Goal: Task Accomplishment & Management: Manage account settings

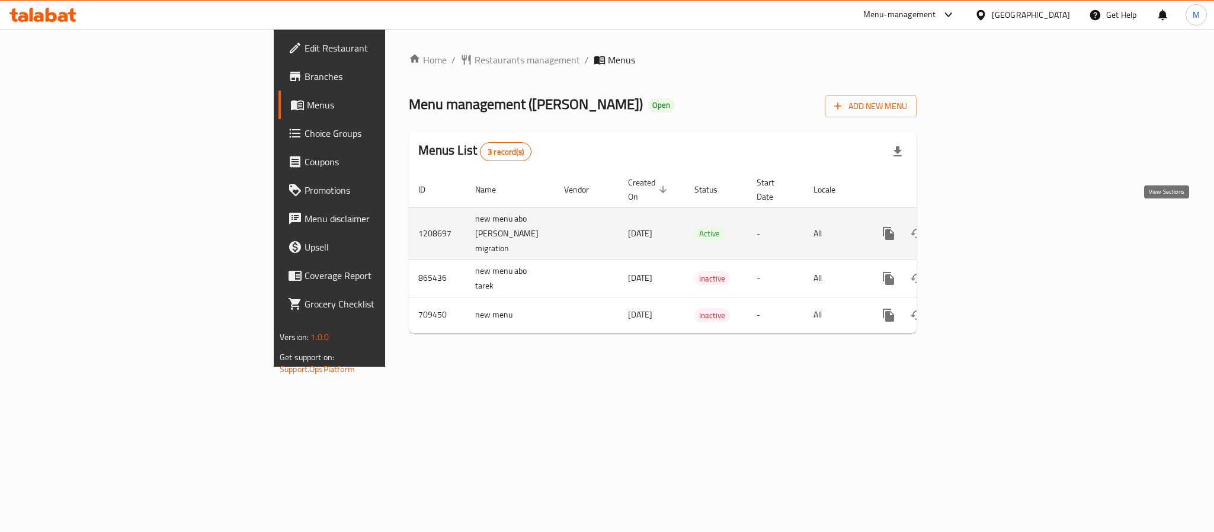
click at [988, 219] on link "enhanced table" at bounding box center [973, 233] width 28 height 28
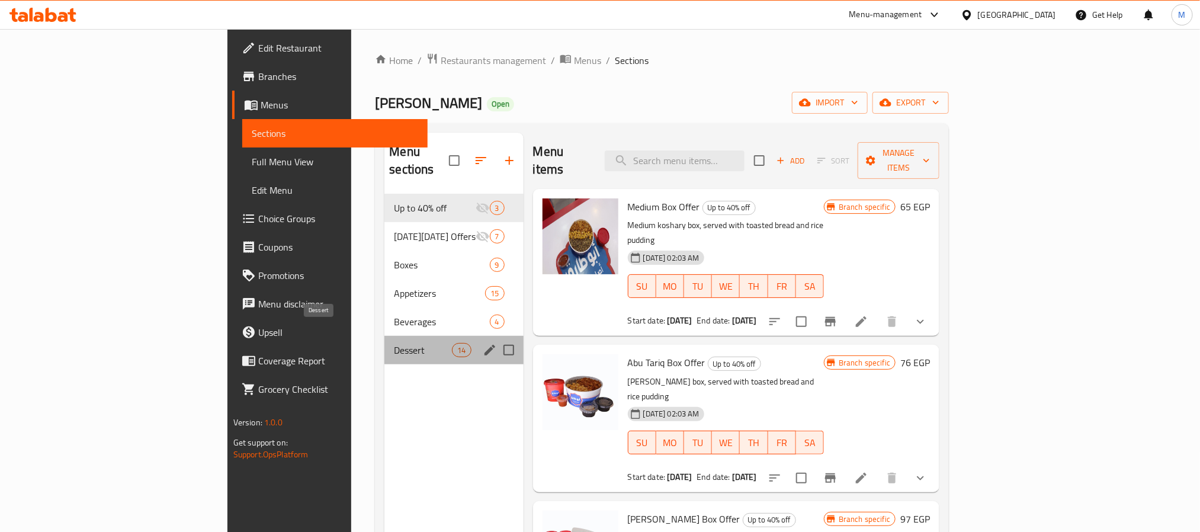
click at [394, 343] on span "Dessert" at bounding box center [423, 350] width 58 height 14
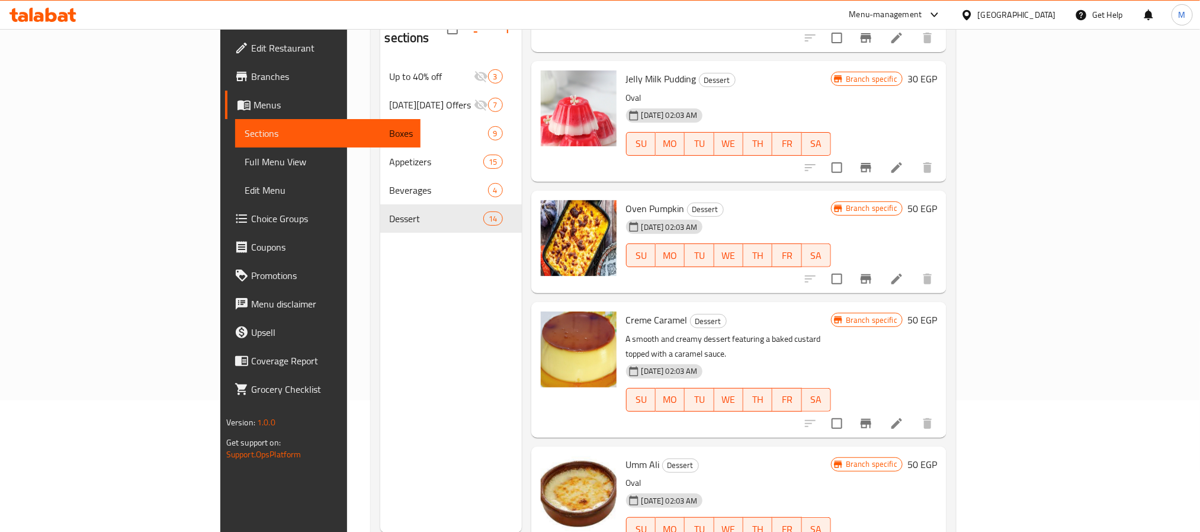
scroll to position [132, 0]
click at [871, 418] on icon "Branch-specific-item" at bounding box center [866, 422] width 11 height 9
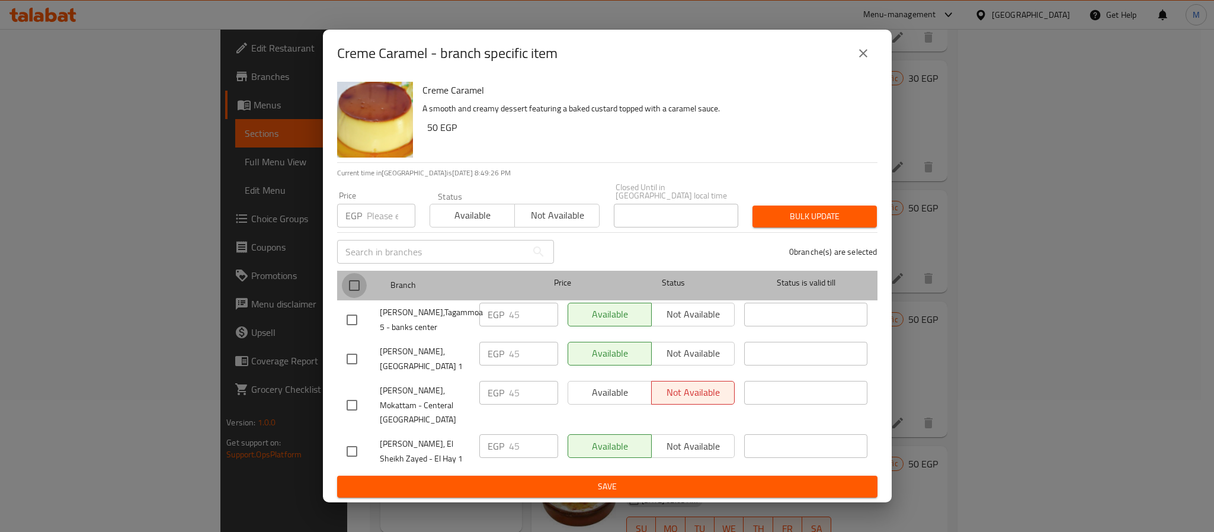
click at [350, 294] on input "checkbox" at bounding box center [354, 285] width 25 height 25
checkbox input "true"
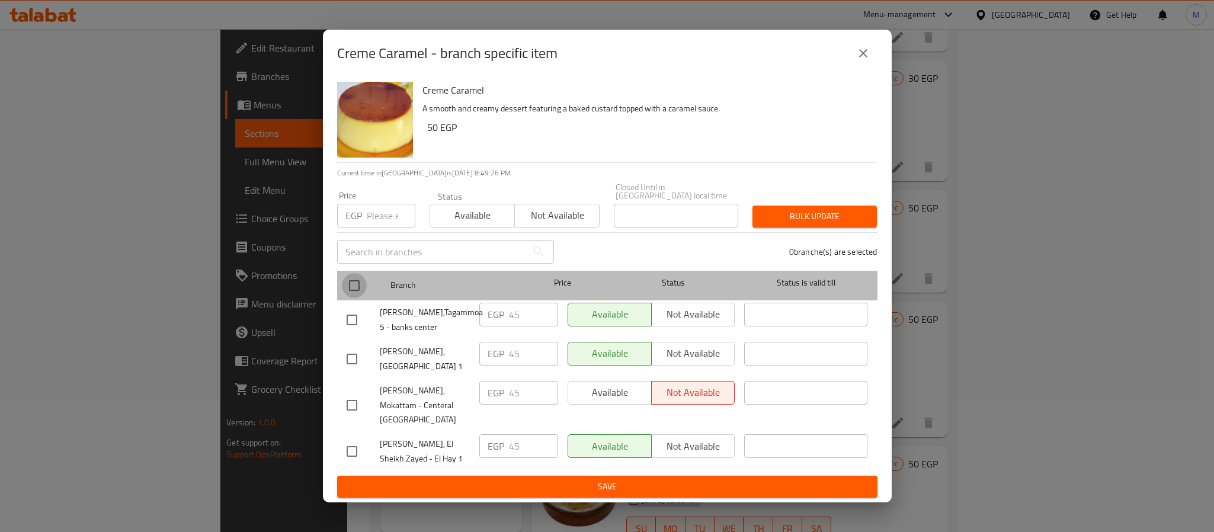
checkbox input "true"
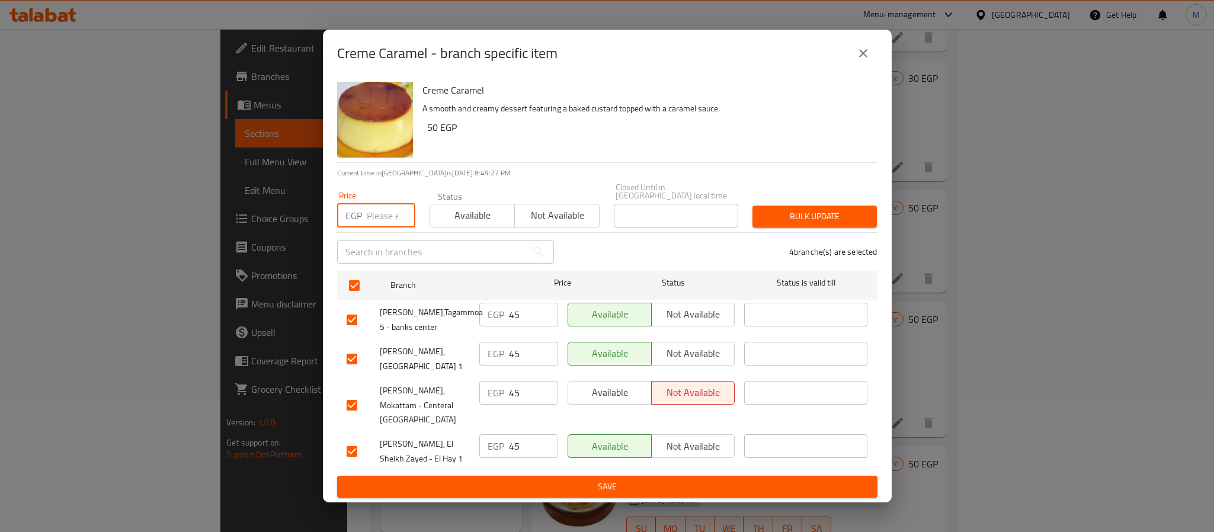
click at [378, 217] on input "number" at bounding box center [391, 216] width 49 height 24
type input "50"
click at [861, 224] on span "Bulk update" at bounding box center [814, 216] width 105 height 15
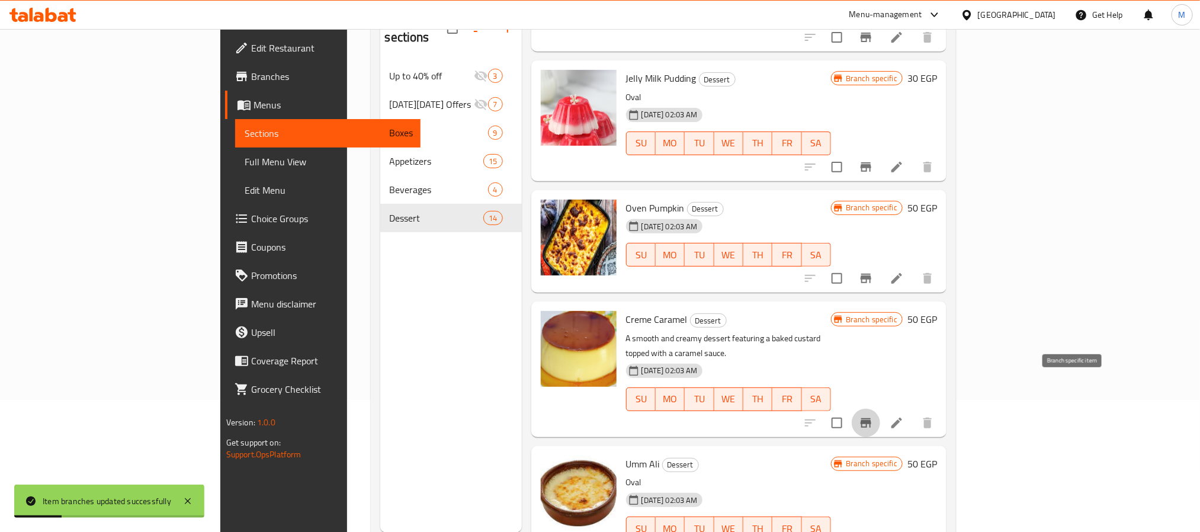
click at [873, 416] on icon "Branch-specific-item" at bounding box center [866, 423] width 14 height 14
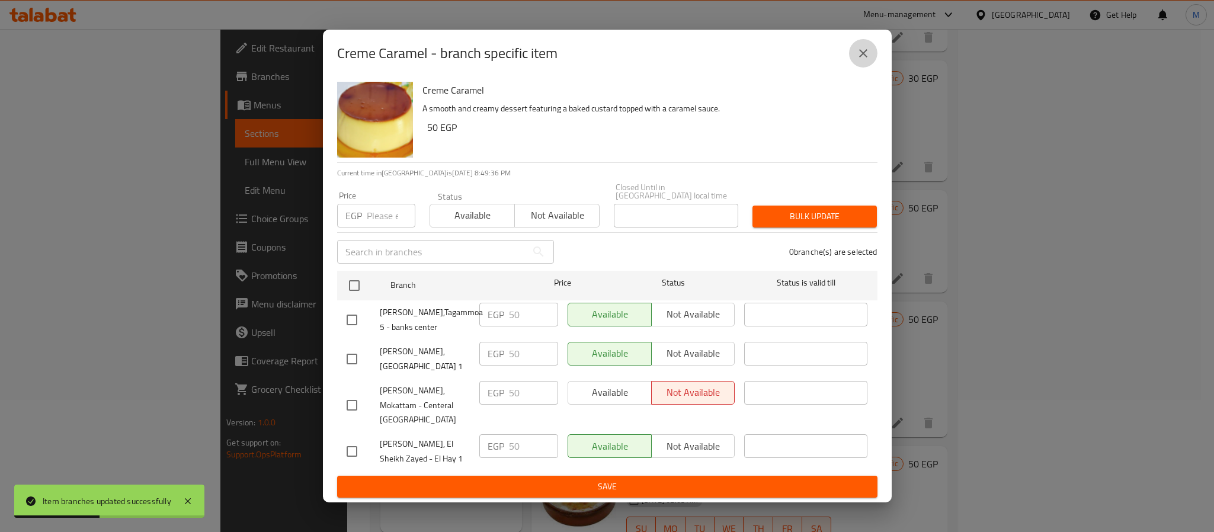
click at [867, 68] on button "close" at bounding box center [863, 53] width 28 height 28
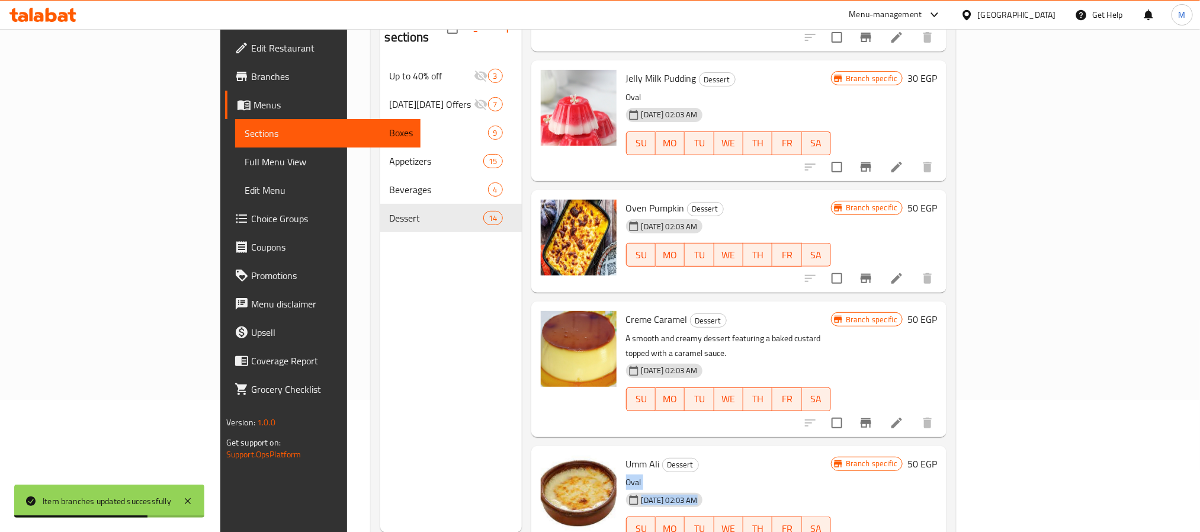
drag, startPoint x: 741, startPoint y: 473, endPoint x: 749, endPoint y: 422, distance: 51.5
click at [749, 451] on div "Umm Ali Dessert Oval [DATE] 02:03 AM SU MO TU WE TH FR SA" at bounding box center [728, 506] width 214 height 111
click at [749, 455] on h6 "Umm Ali Dessert" at bounding box center [728, 463] width 205 height 17
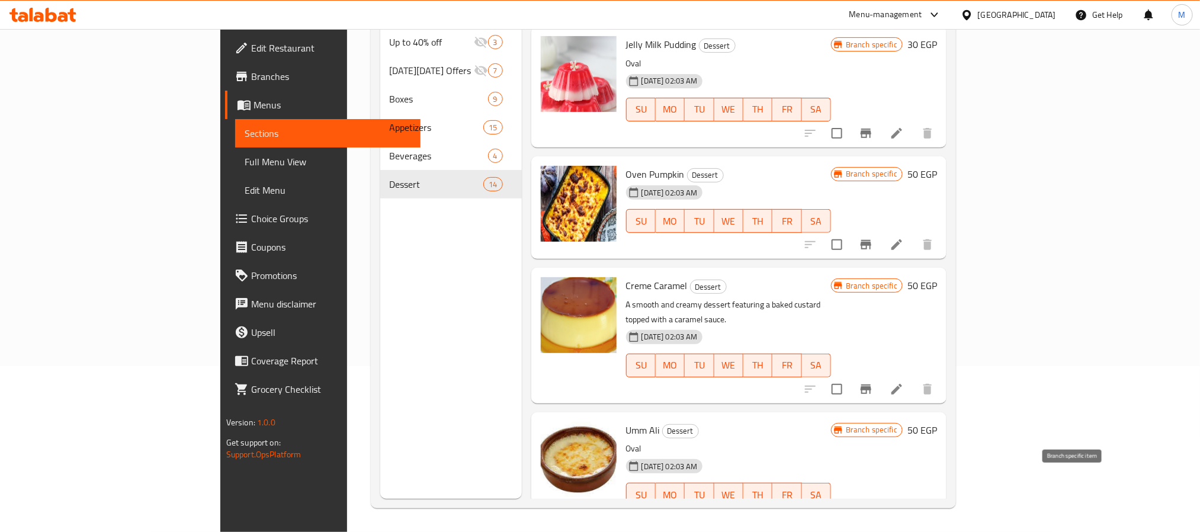
click at [880, 504] on button "Branch-specific-item" at bounding box center [866, 518] width 28 height 28
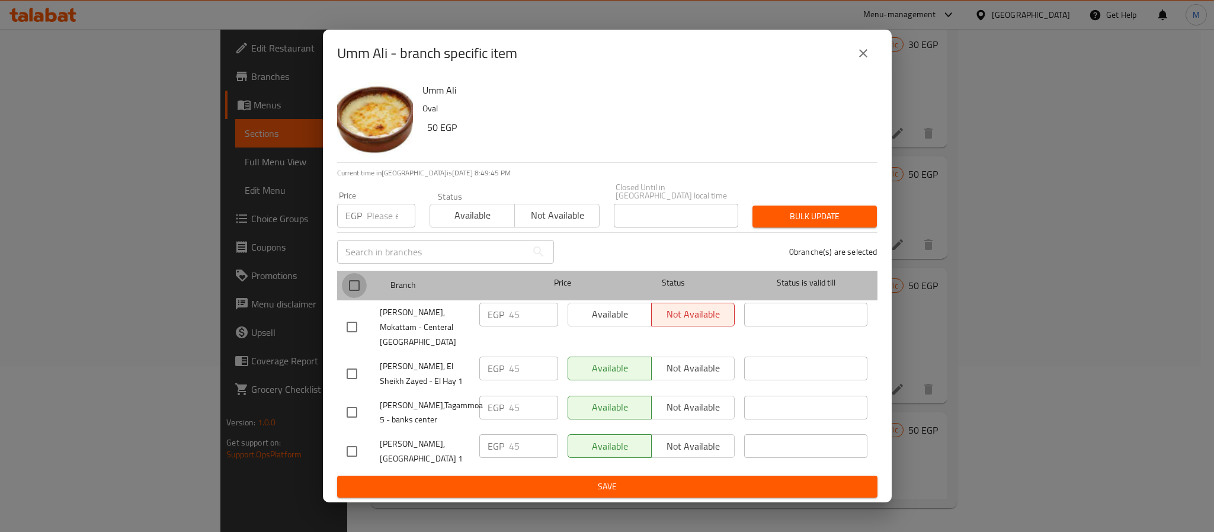
click at [356, 291] on input "checkbox" at bounding box center [354, 285] width 25 height 25
checkbox input "true"
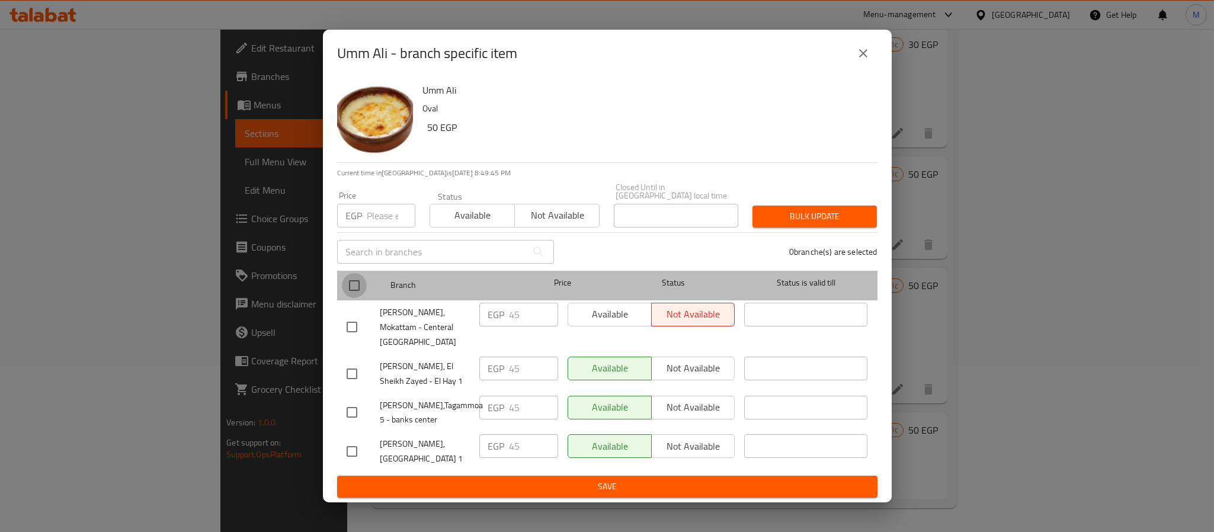
checkbox input "true"
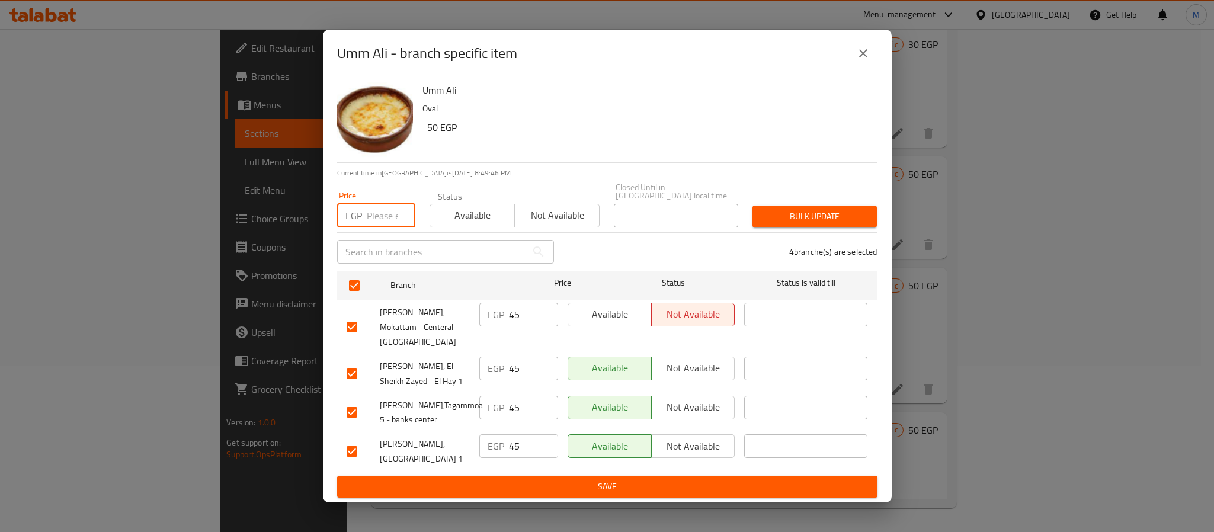
click at [384, 217] on input "number" at bounding box center [391, 216] width 49 height 24
type input "50"
click at [814, 222] on span "Bulk update" at bounding box center [814, 216] width 105 height 15
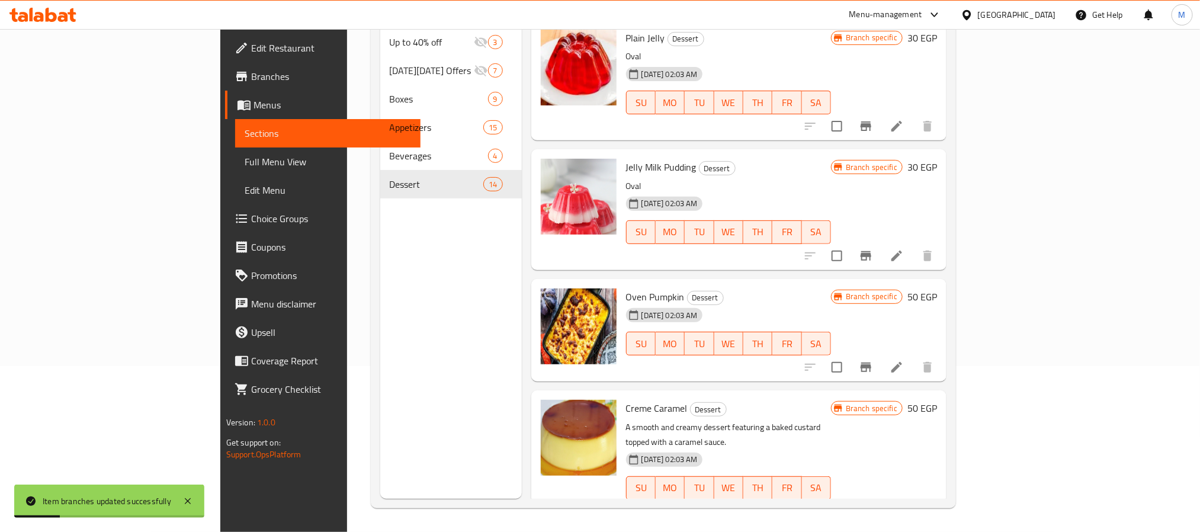
scroll to position [1096, 0]
click at [880, 357] on button "Branch-specific-item" at bounding box center [866, 368] width 28 height 28
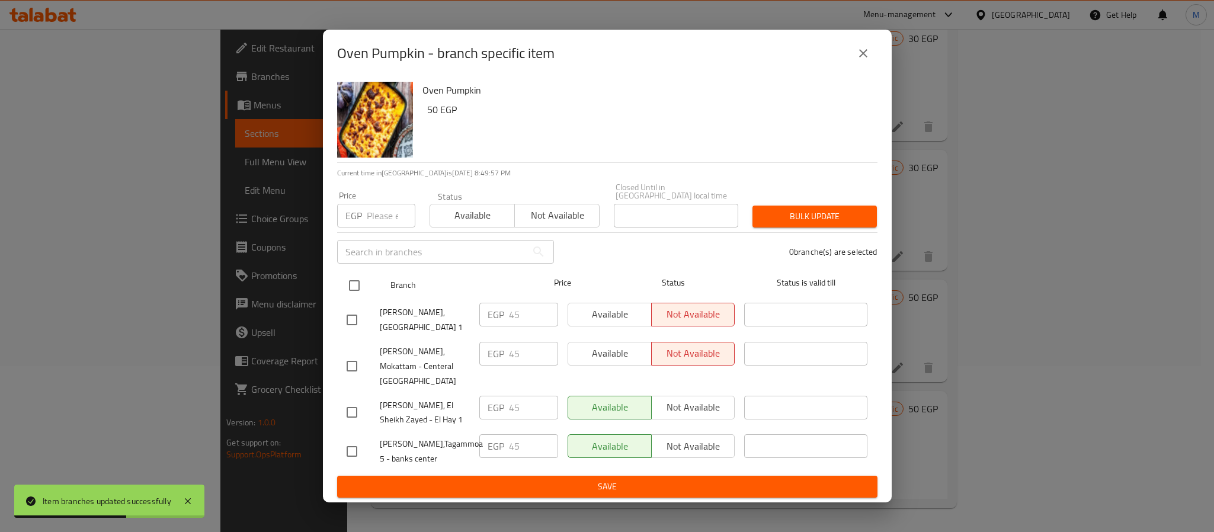
click at [354, 295] on input "checkbox" at bounding box center [354, 285] width 25 height 25
checkbox input "true"
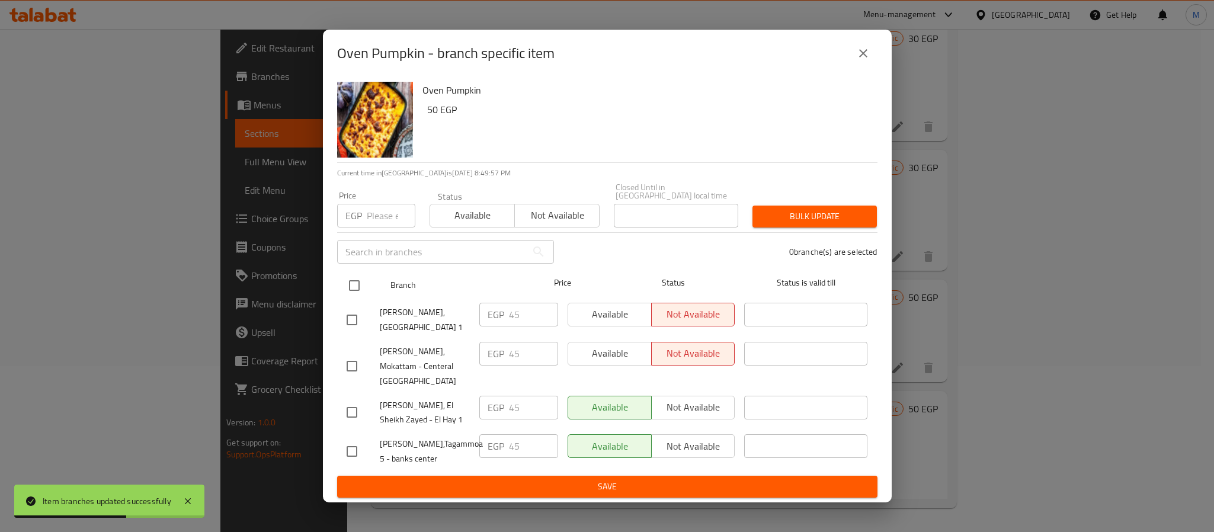
checkbox input "true"
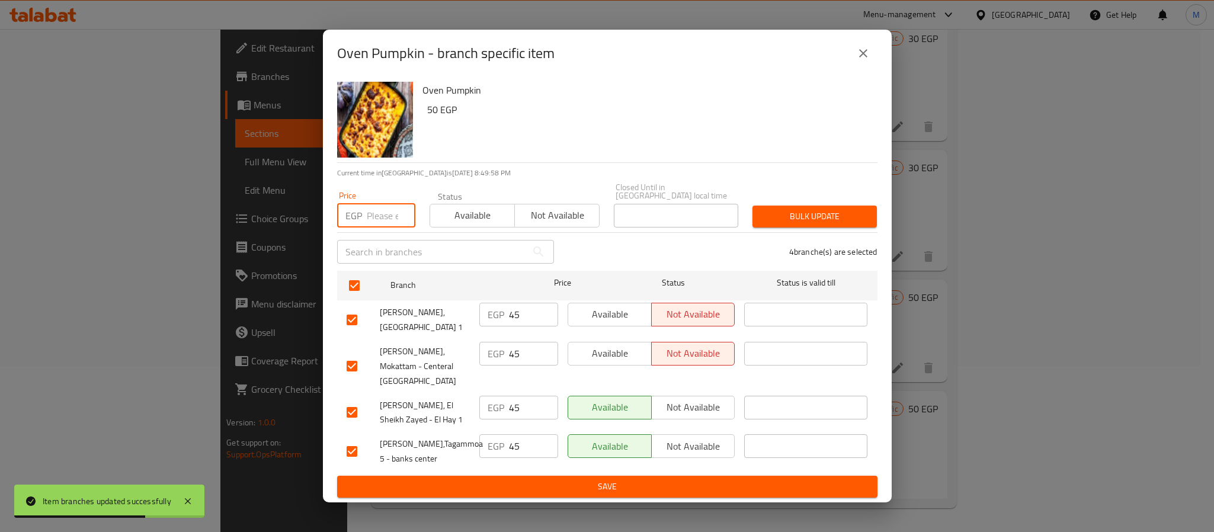
click at [388, 216] on input "number" at bounding box center [391, 216] width 49 height 24
type input "50"
click at [788, 219] on span "Bulk update" at bounding box center [814, 216] width 105 height 15
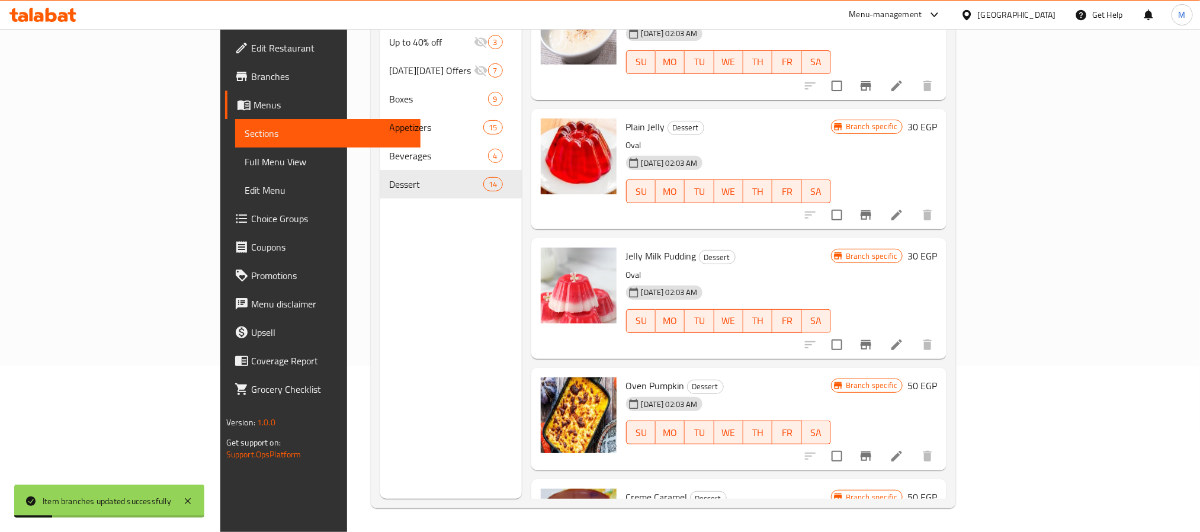
scroll to position [1007, 0]
click at [871, 341] on icon "Branch-specific-item" at bounding box center [866, 345] width 11 height 9
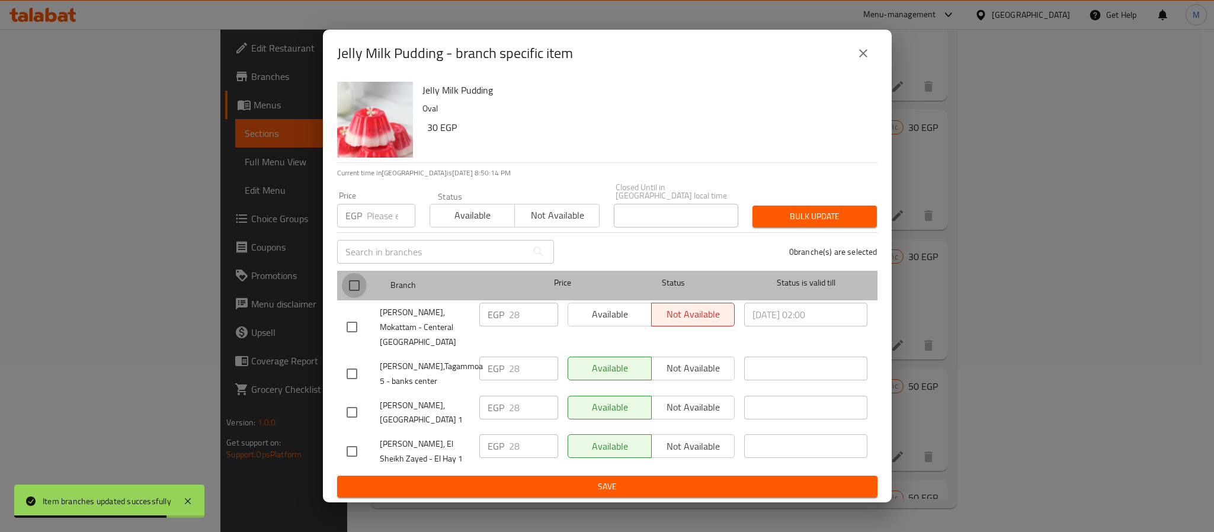
click at [354, 298] on input "checkbox" at bounding box center [354, 285] width 25 height 25
checkbox input "true"
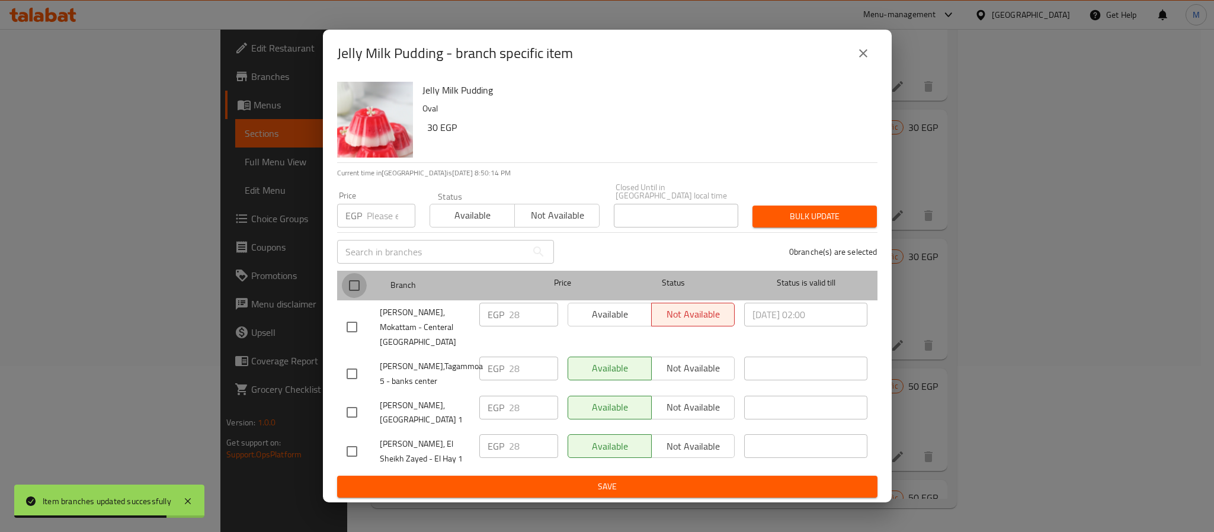
checkbox input "true"
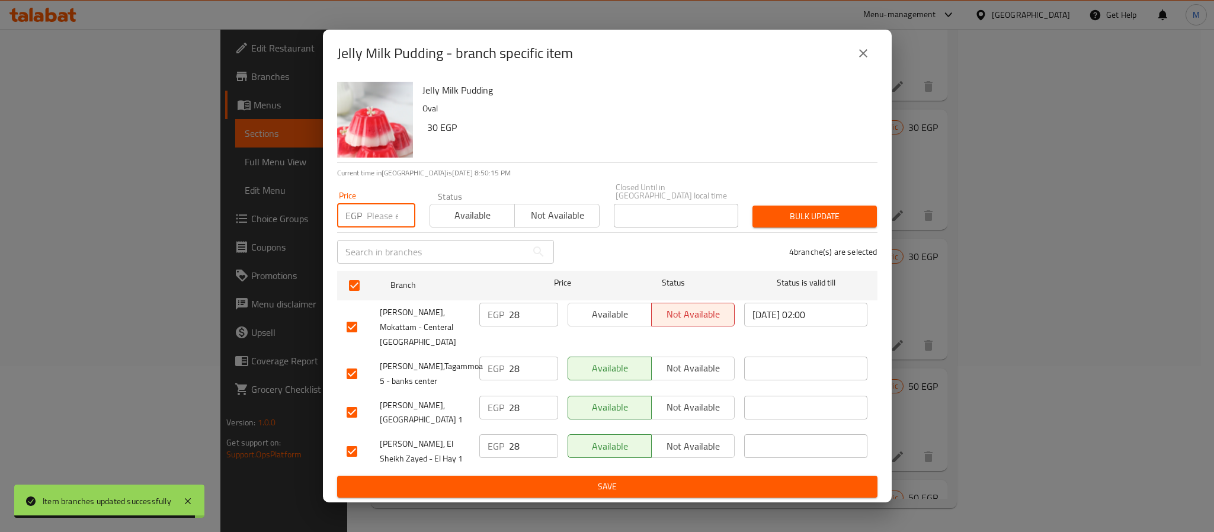
click at [378, 227] on input "number" at bounding box center [391, 216] width 49 height 24
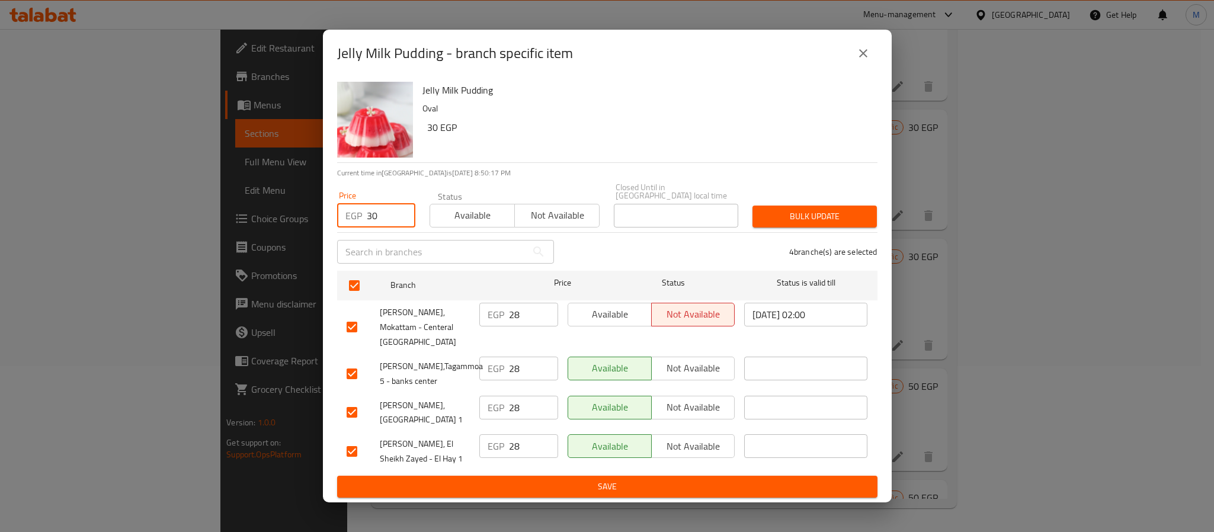
type input "30"
click at [793, 224] on span "Bulk update" at bounding box center [814, 216] width 105 height 15
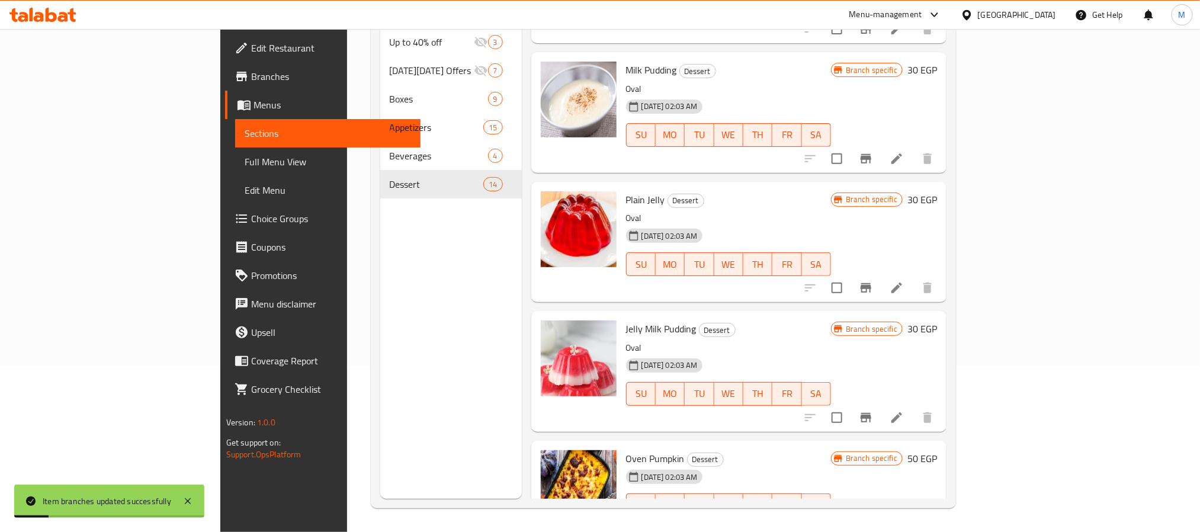
scroll to position [935, 0]
click at [873, 281] on icon "Branch-specific-item" at bounding box center [866, 288] width 14 height 14
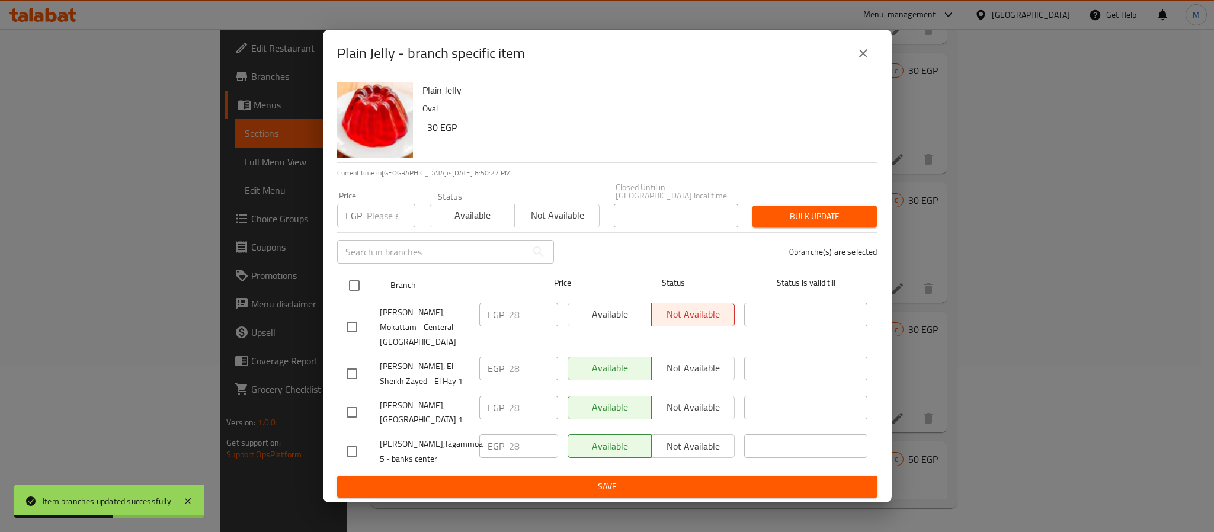
click at [348, 292] on input "checkbox" at bounding box center [354, 285] width 25 height 25
checkbox input "true"
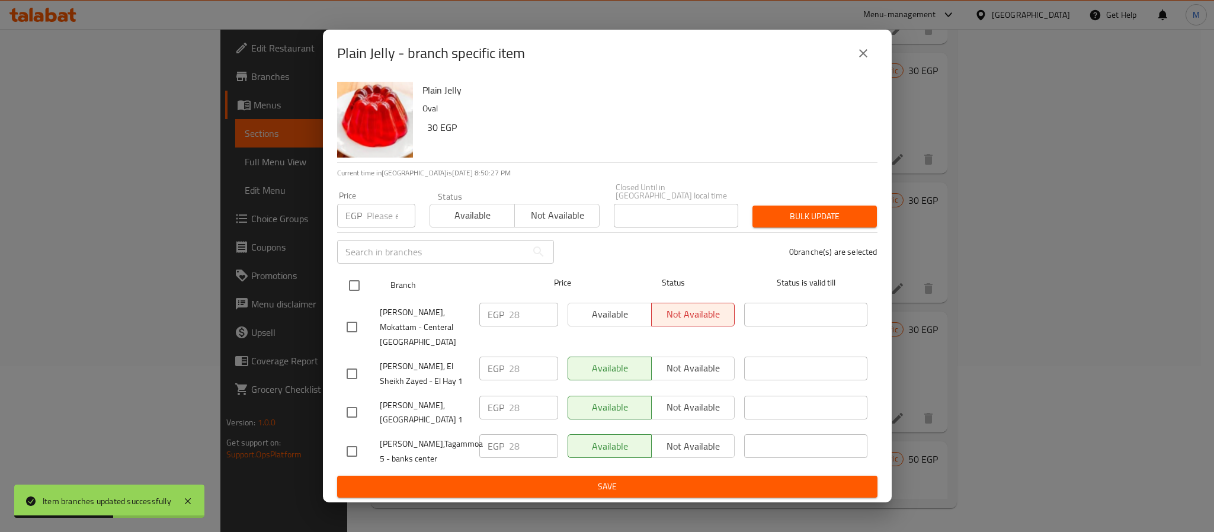
checkbox input "true"
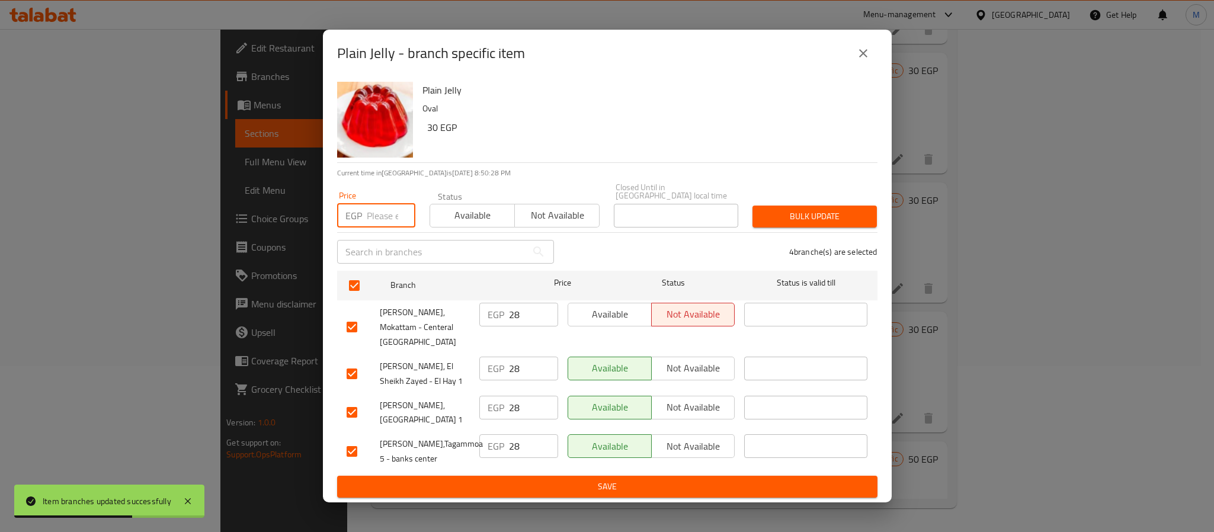
click at [377, 213] on input "number" at bounding box center [391, 216] width 49 height 24
type input "30"
click at [812, 227] on button "Bulk update" at bounding box center [814, 217] width 124 height 22
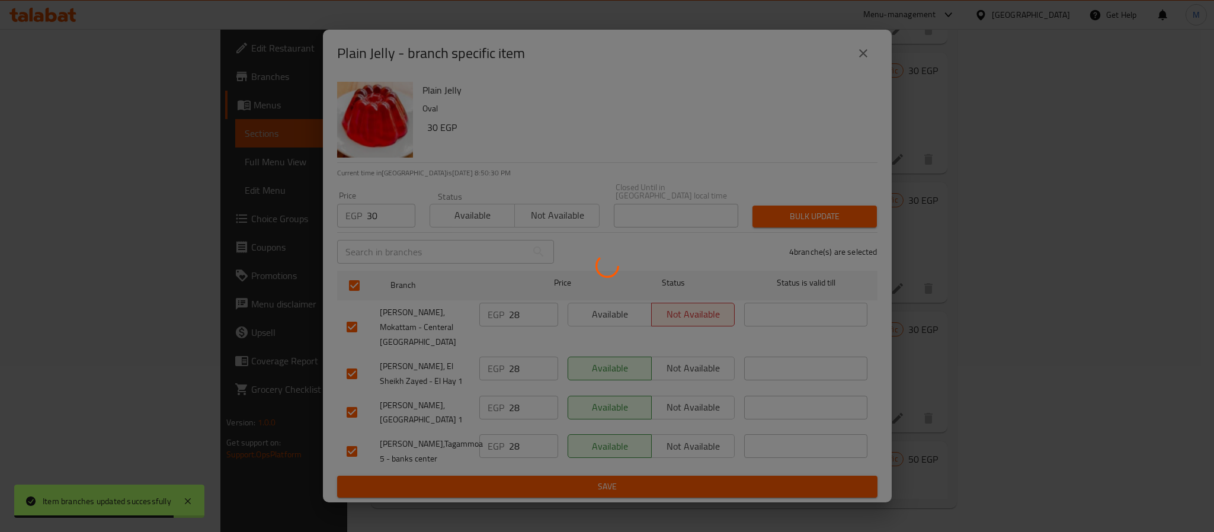
click at [812, 233] on div at bounding box center [607, 266] width 1214 height 532
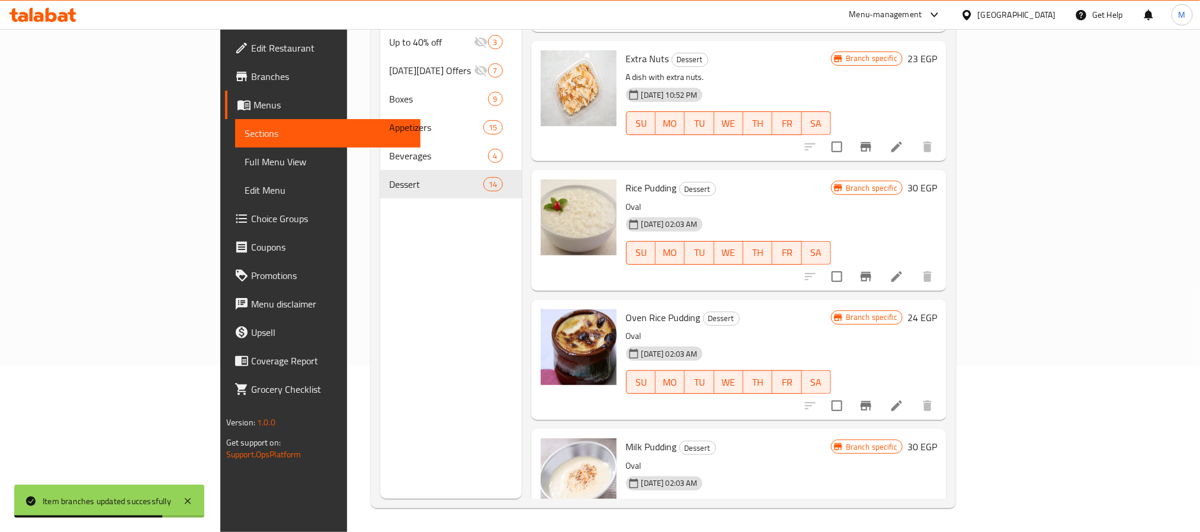
scroll to position [558, 0]
click at [871, 272] on icon "Branch-specific-item" at bounding box center [866, 276] width 11 height 9
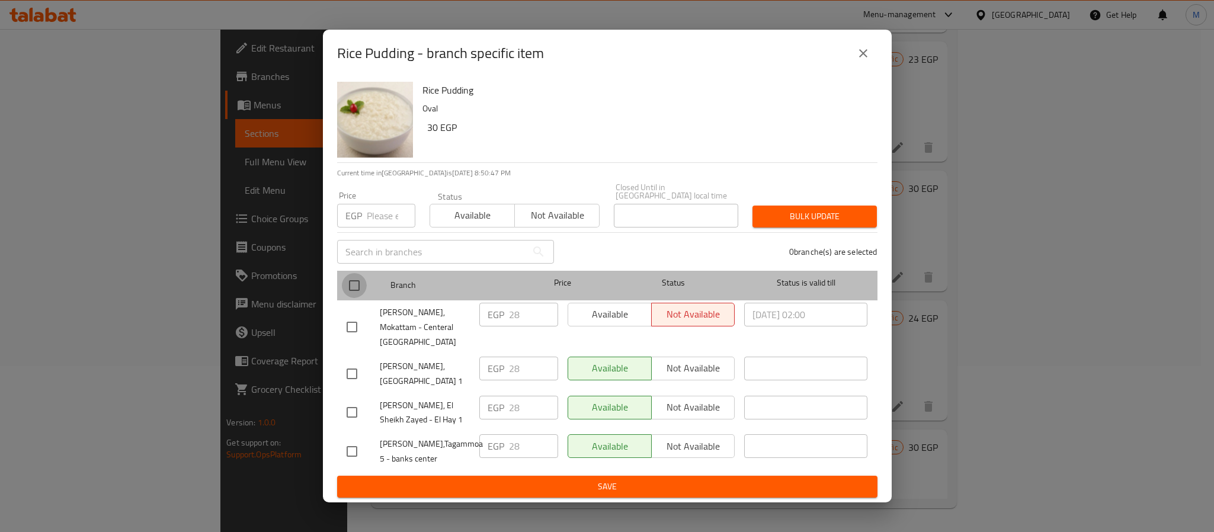
click at [354, 293] on input "checkbox" at bounding box center [354, 285] width 25 height 25
checkbox input "true"
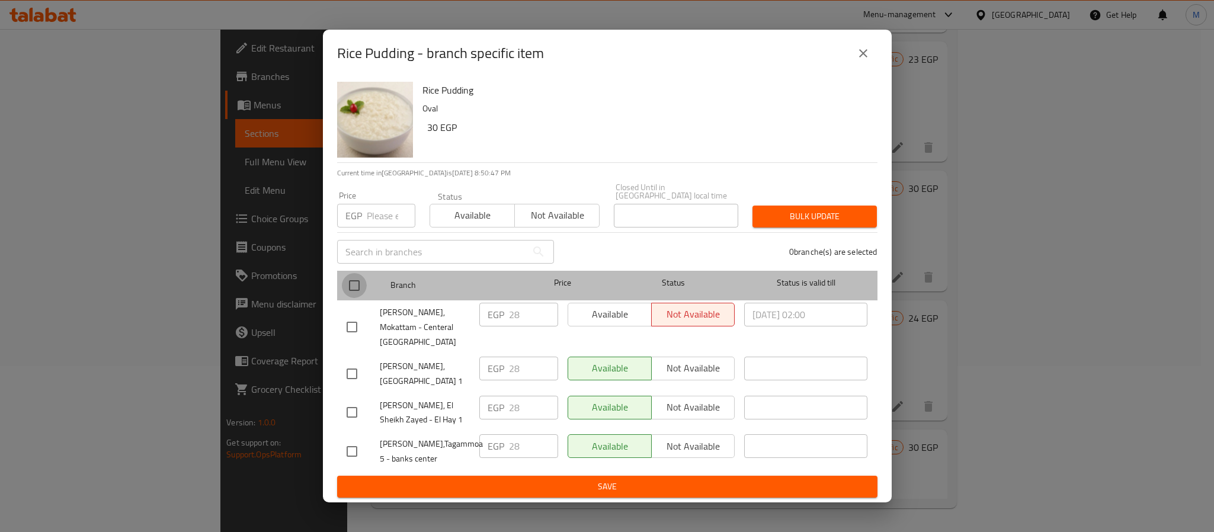
checkbox input "true"
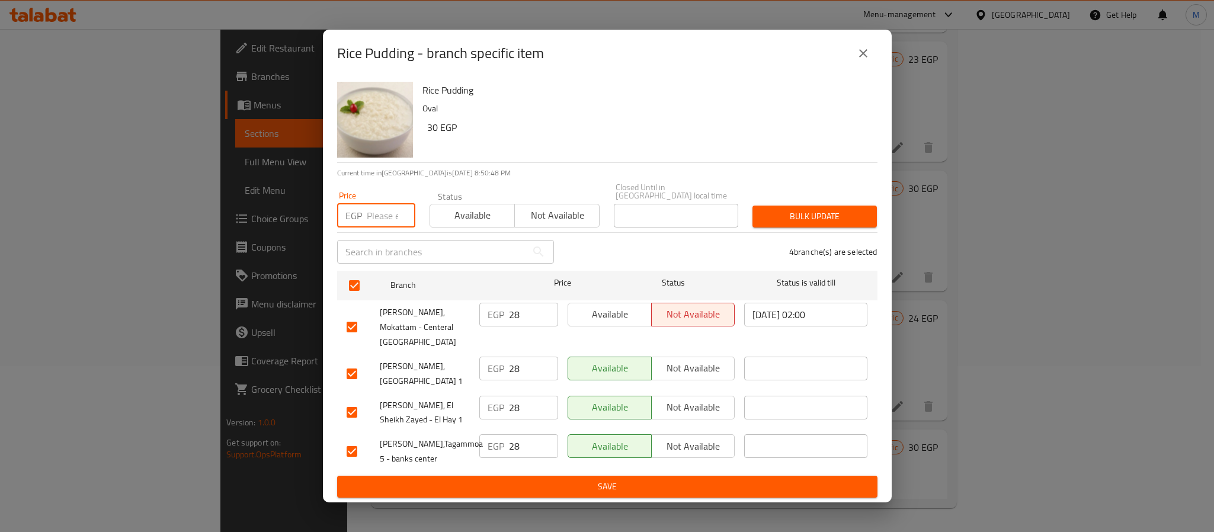
click at [382, 223] on input "number" at bounding box center [391, 216] width 49 height 24
type input "30"
click at [800, 224] on span "Bulk update" at bounding box center [814, 216] width 105 height 15
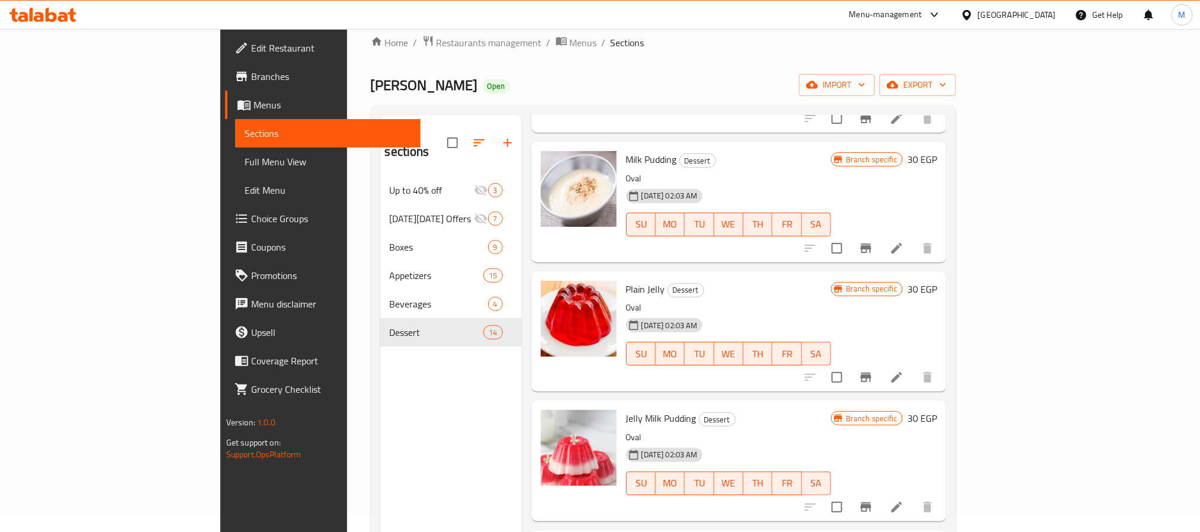
scroll to position [959, 0]
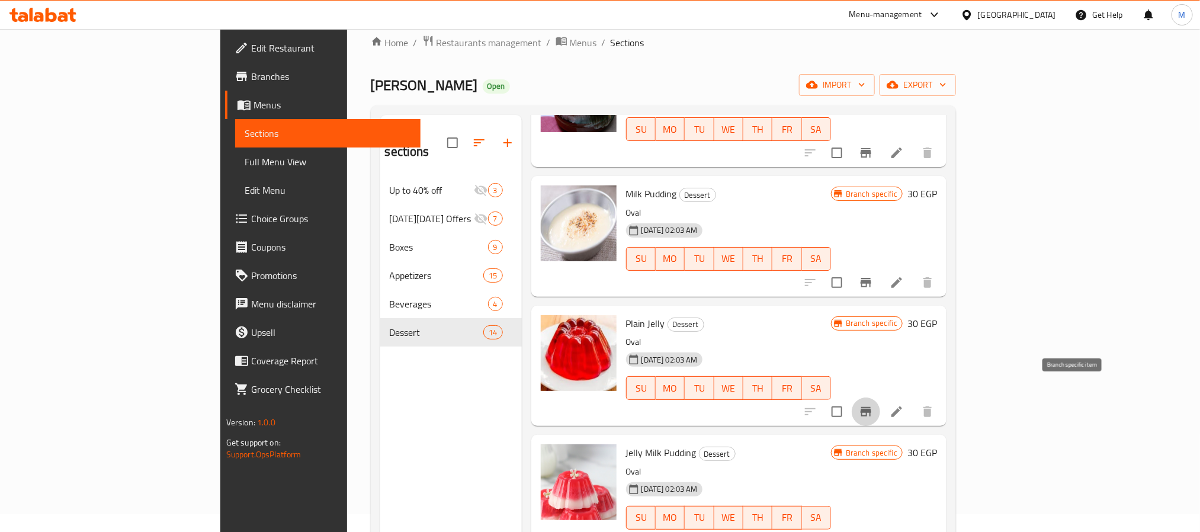
click at [873, 405] on icon "Branch-specific-item" at bounding box center [866, 412] width 14 height 14
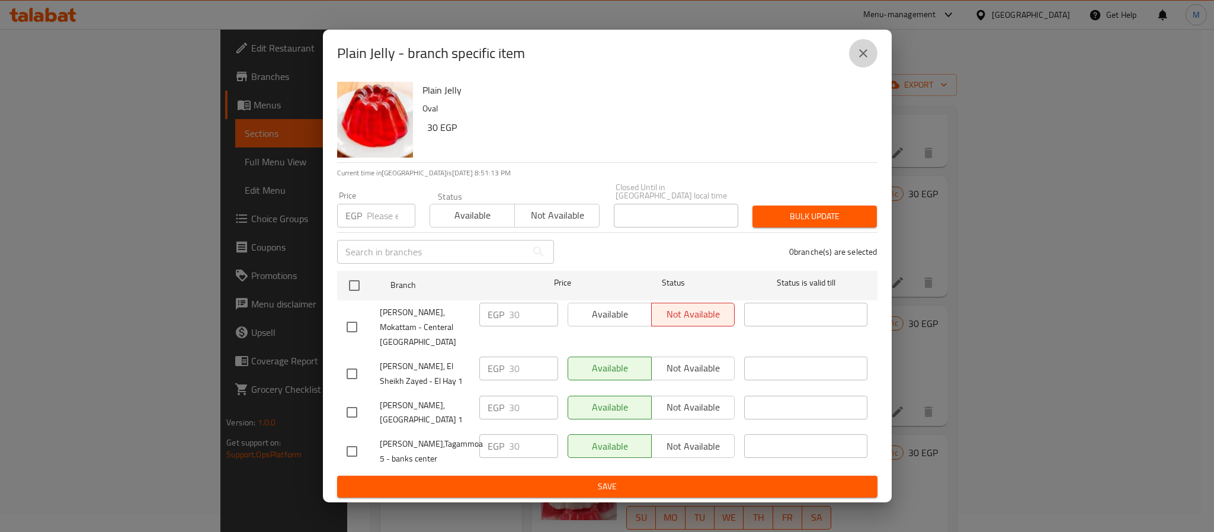
click at [866, 57] on icon "close" at bounding box center [863, 53] width 8 height 8
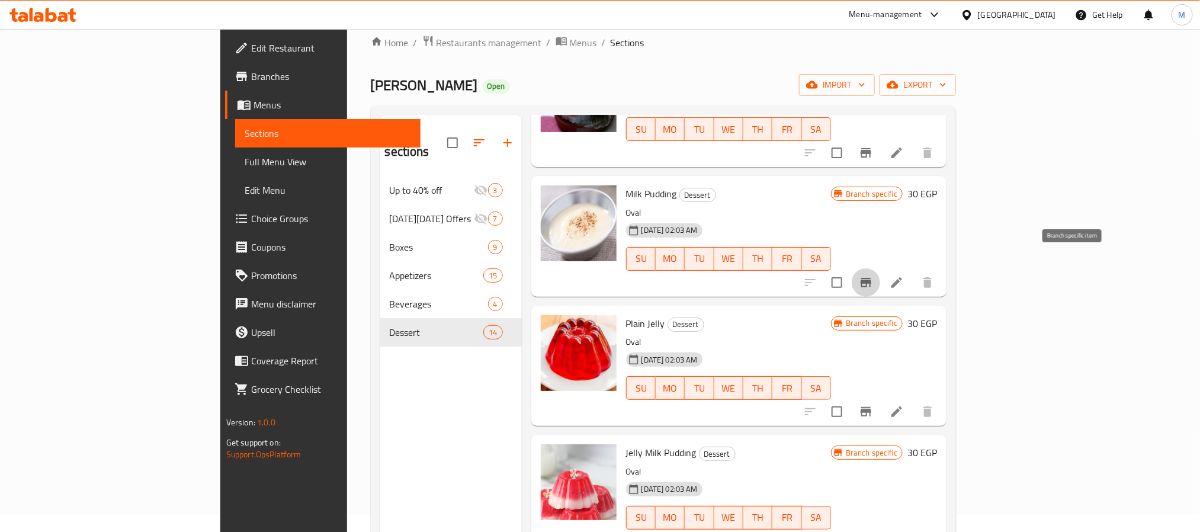
click at [880, 268] on button "Branch-specific-item" at bounding box center [866, 282] width 28 height 28
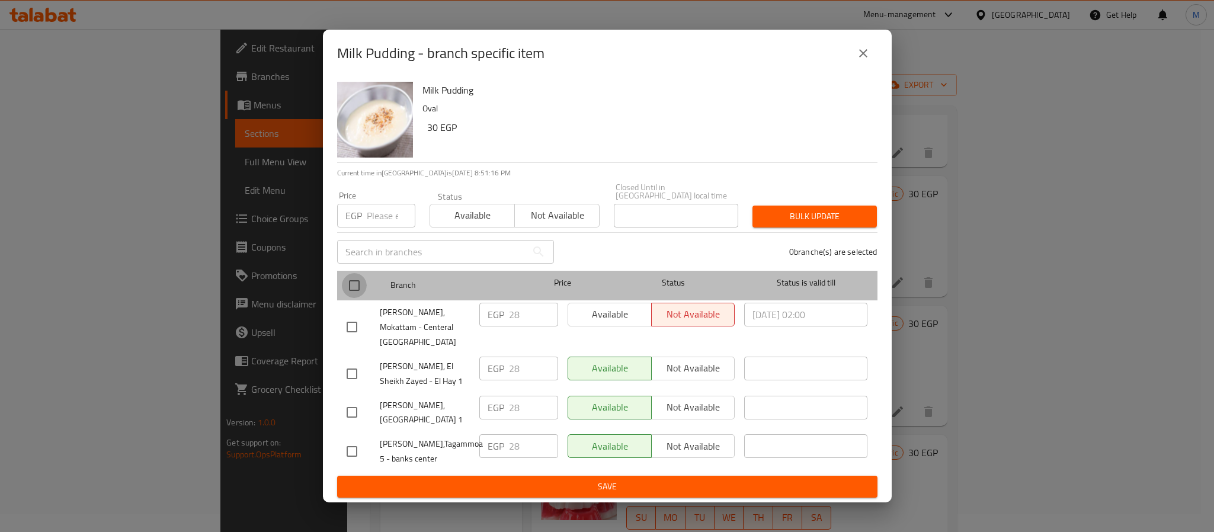
click at [359, 294] on input "checkbox" at bounding box center [354, 285] width 25 height 25
checkbox input "true"
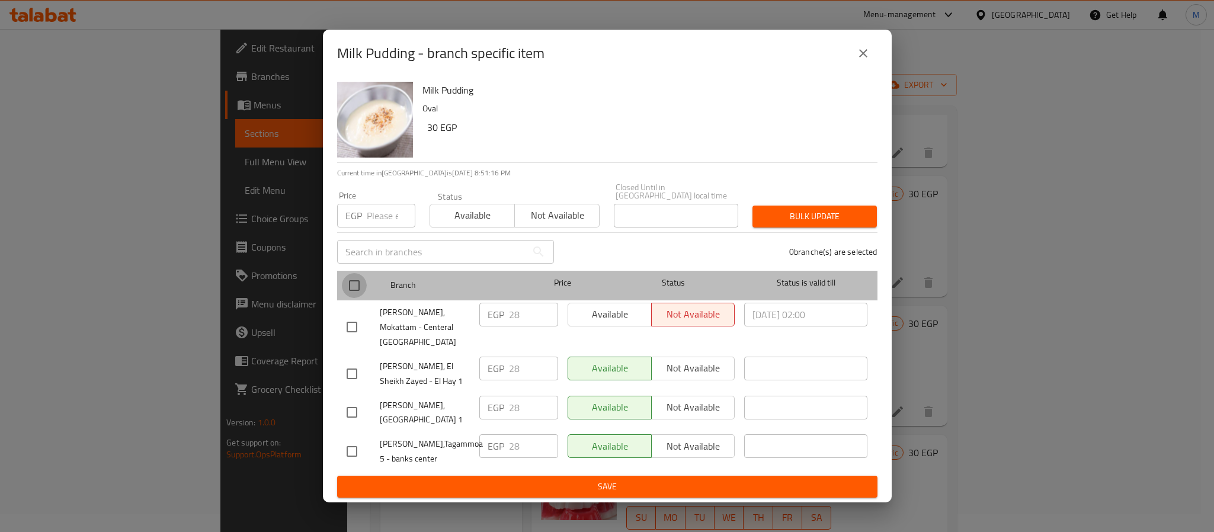
checkbox input "true"
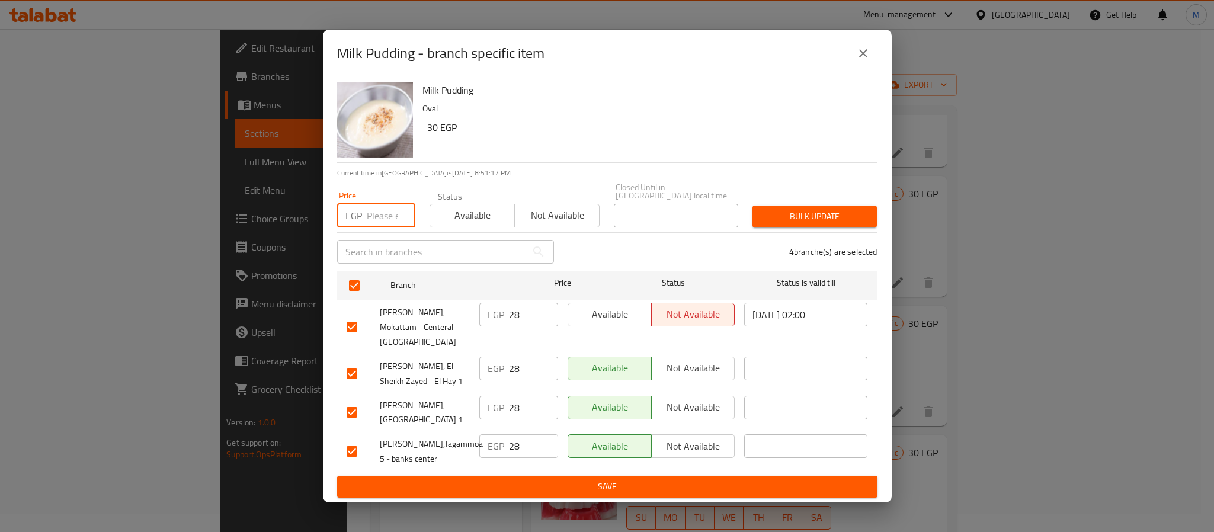
click at [384, 227] on input "number" at bounding box center [391, 216] width 49 height 24
type input "30"
click at [823, 224] on span "Bulk update" at bounding box center [814, 216] width 105 height 15
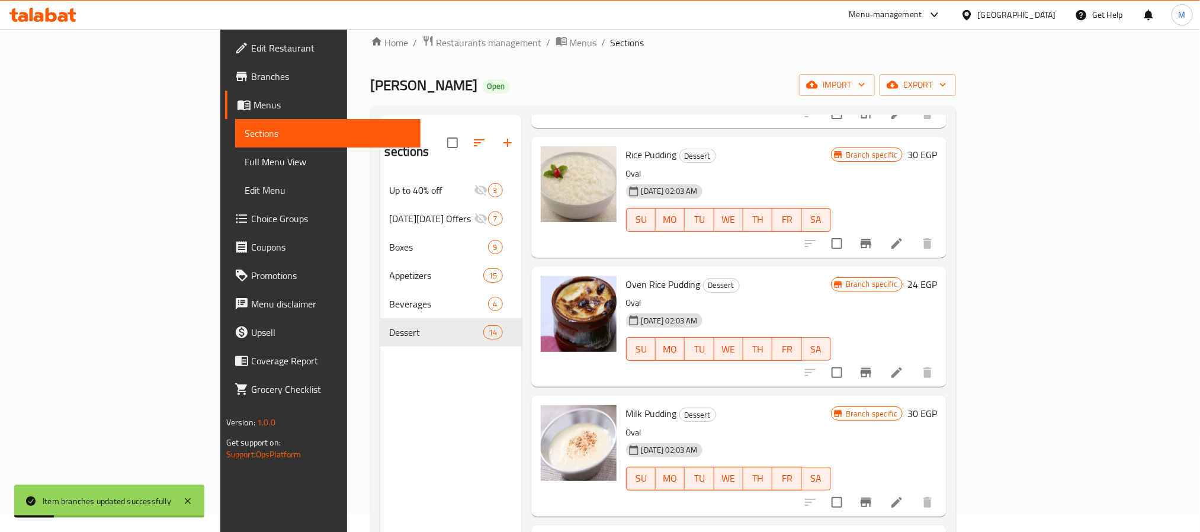
scroll to position [738, 0]
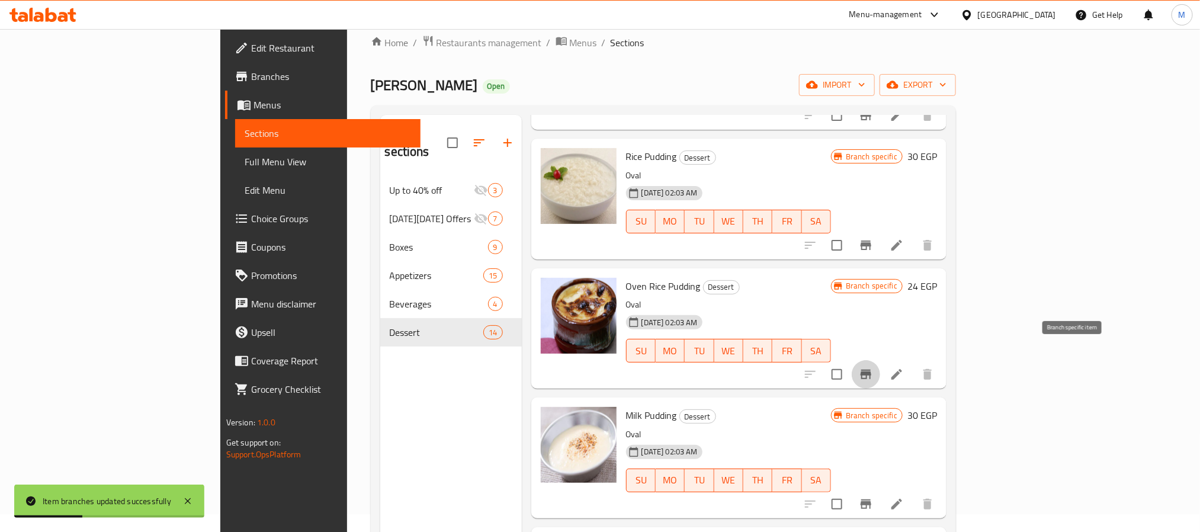
click at [873, 367] on icon "Branch-specific-item" at bounding box center [866, 374] width 14 height 14
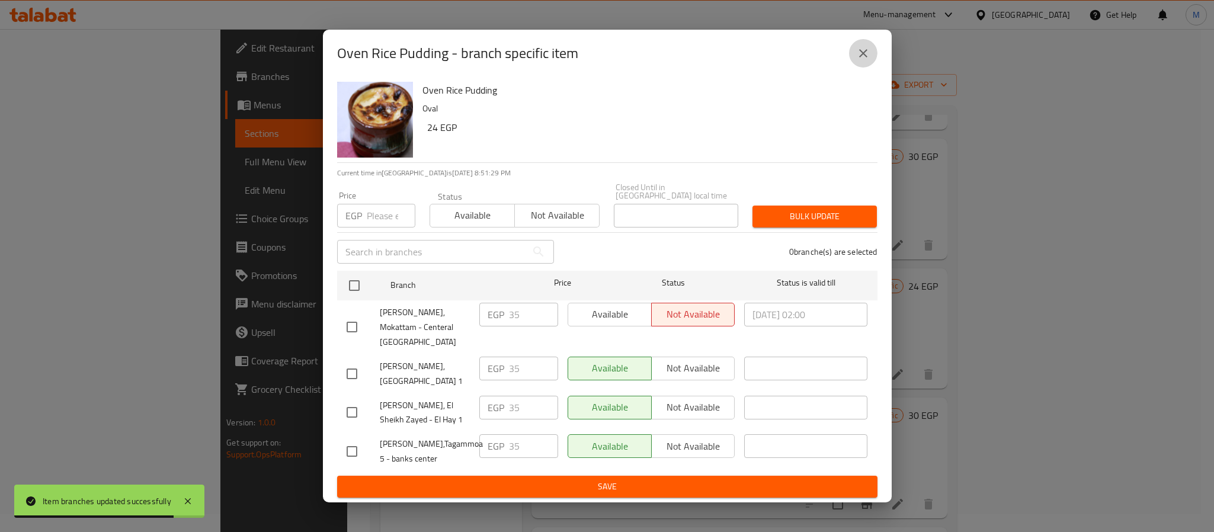
click at [867, 61] on button "close" at bounding box center [863, 53] width 28 height 28
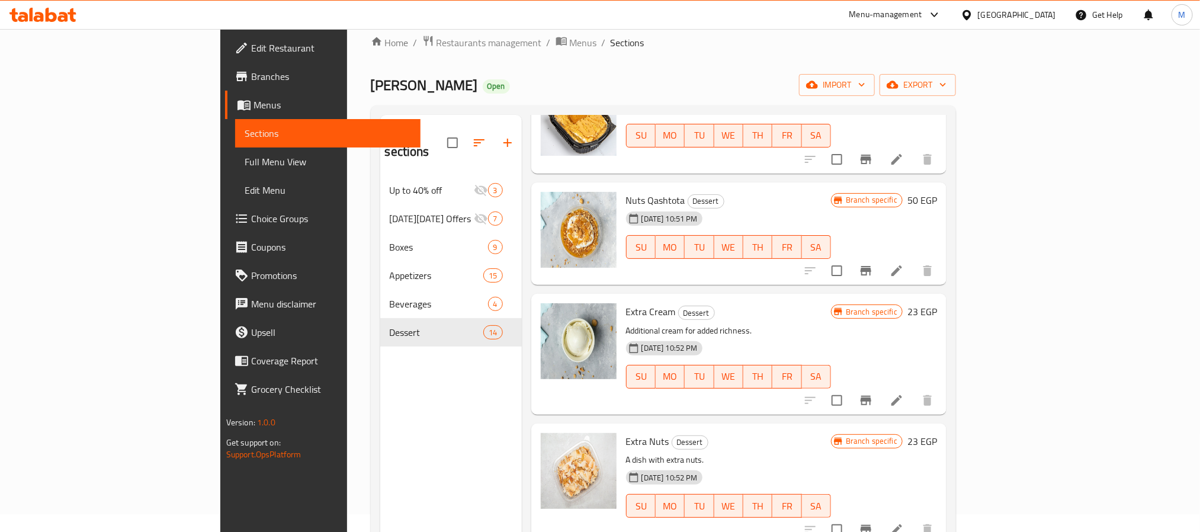
scroll to position [323, 0]
click at [871, 267] on icon "Branch-specific-item" at bounding box center [866, 271] width 11 height 9
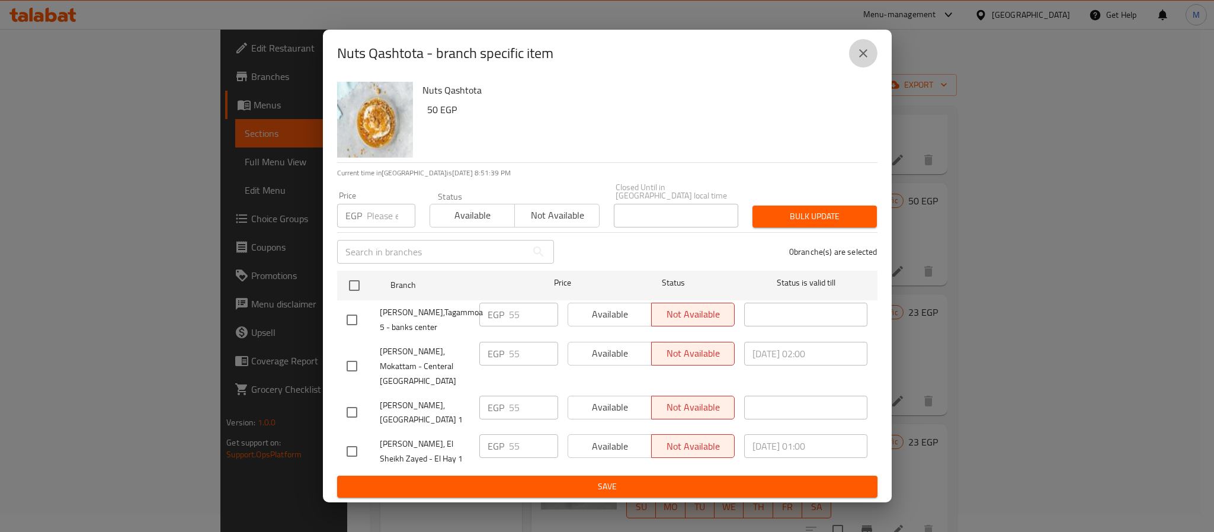
click at [864, 60] on icon "close" at bounding box center [863, 53] width 14 height 14
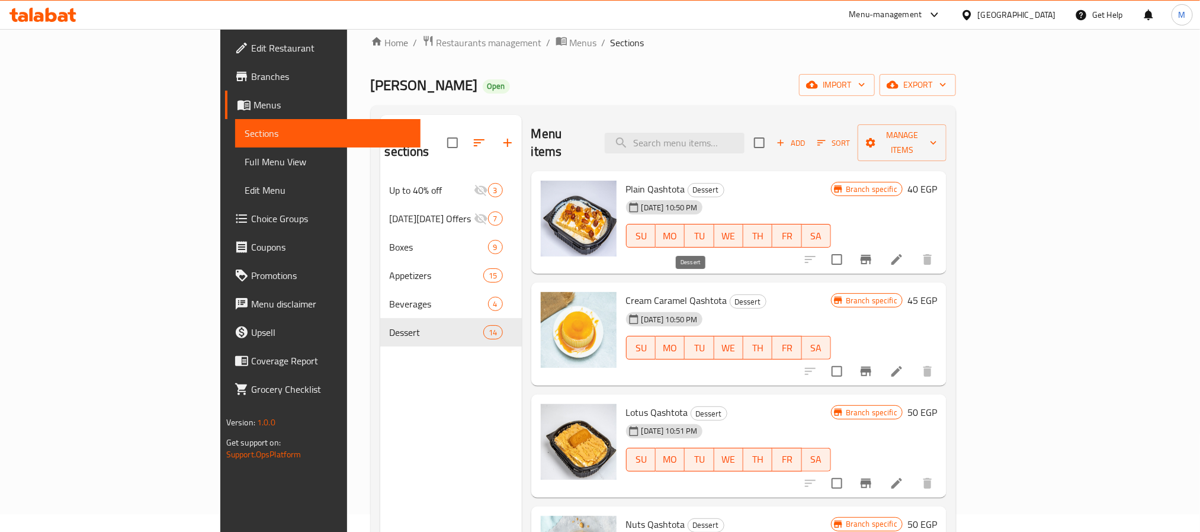
scroll to position [0, 0]
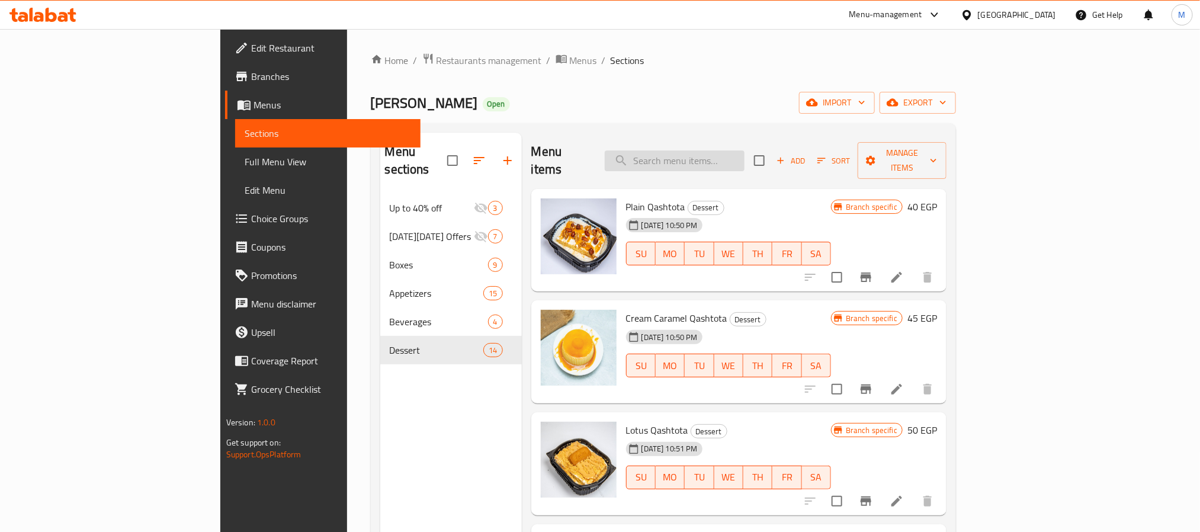
click at [730, 157] on input "search" at bounding box center [675, 160] width 140 height 21
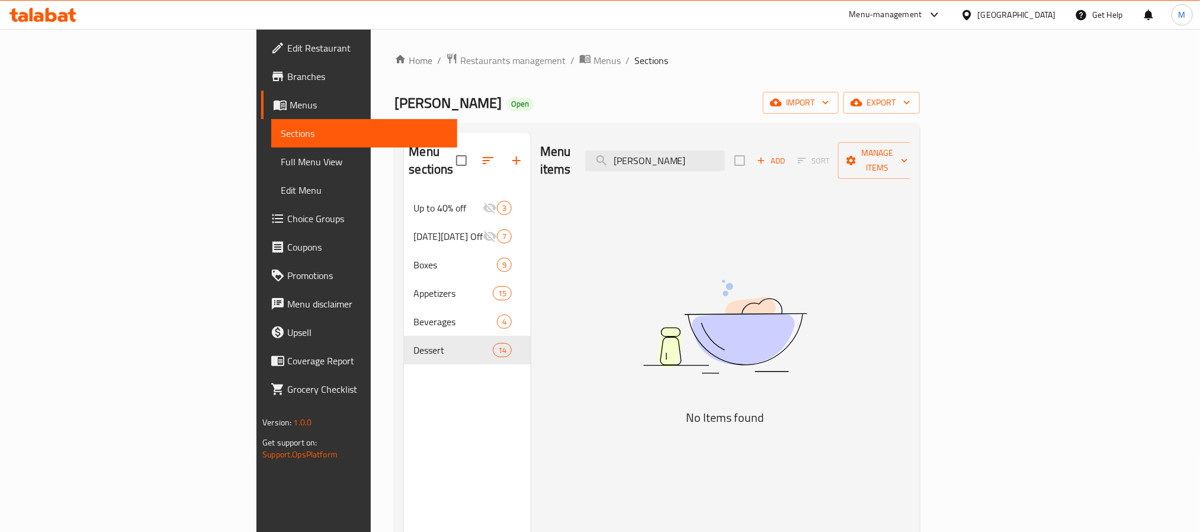
type input "[PERSON_NAME]"
click at [43, 11] on icon at bounding box center [42, 15] width 67 height 14
